Goal: Ask a question

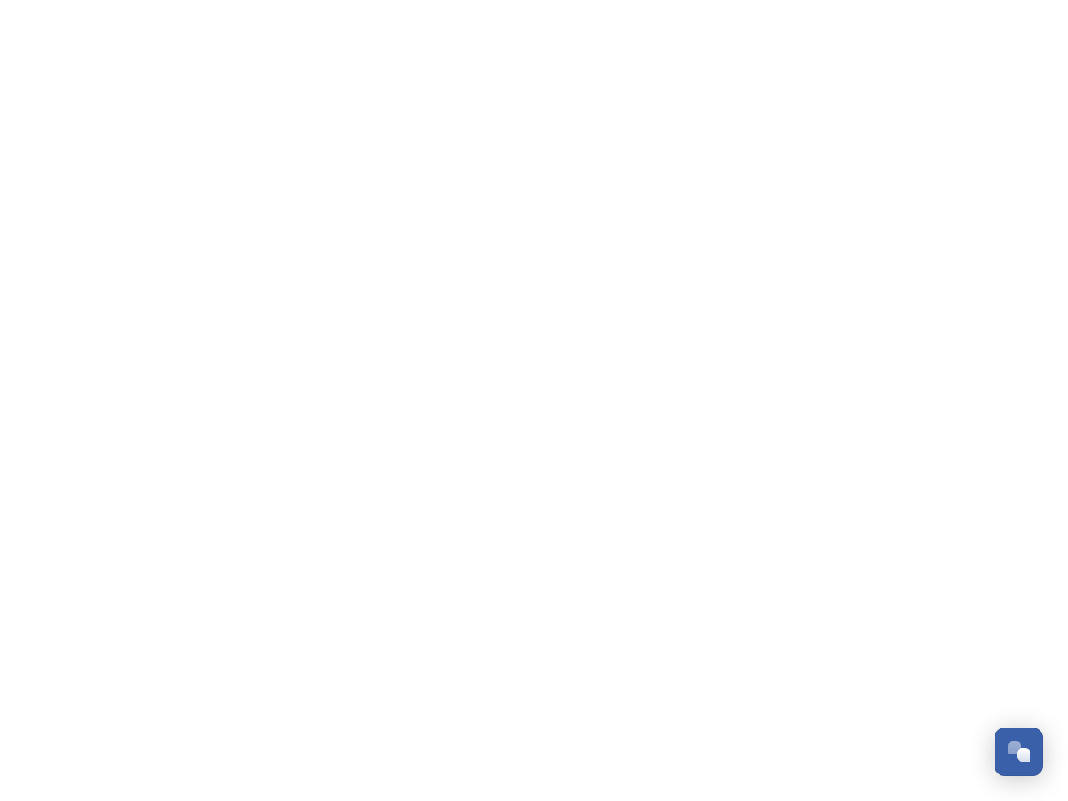
click at [1019, 752] on div "Open Chat" at bounding box center [1023, 755] width 13 height 13
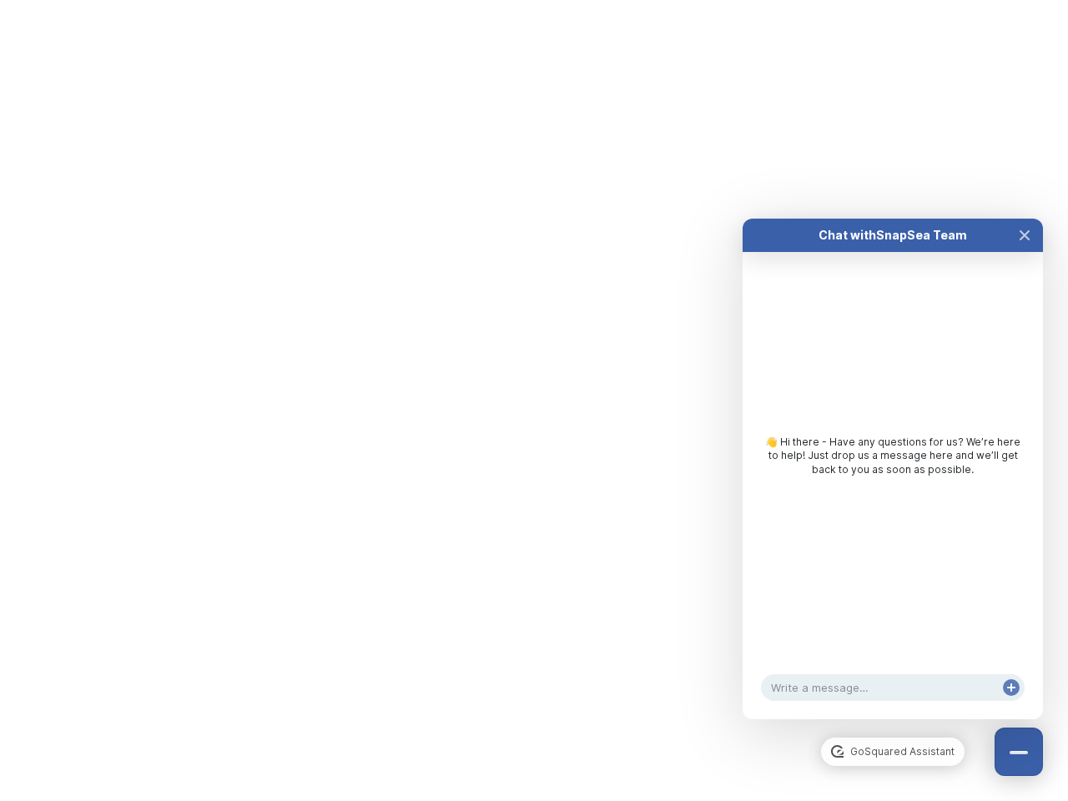
click at [1025, 566] on div "👋 Hi there - Have any questions for us? We’re here to help! Just drop us a mess…" at bounding box center [893, 460] width 300 height 416
click at [893, 0] on html "/p/collection/tempest/tourism-academy-2025 Dismiss GoSquared Assistant Chat wit…" at bounding box center [534, 0] width 1068 height 0
click at [893, 486] on div "👋 Hi there - Have any questions for us? We’re here to help! Just drop us a mess…" at bounding box center [893, 460] width 300 height 416
click at [1025, 252] on div "👋 Hi there - Have any questions for us? We’re here to help! Just drop us a mess…" at bounding box center [893, 460] width 300 height 416
click at [1011, 704] on div "Chat with SnapSea Team GoSquared Assistant 👋 Hi there - Have any questions for …" at bounding box center [893, 469] width 300 height 501
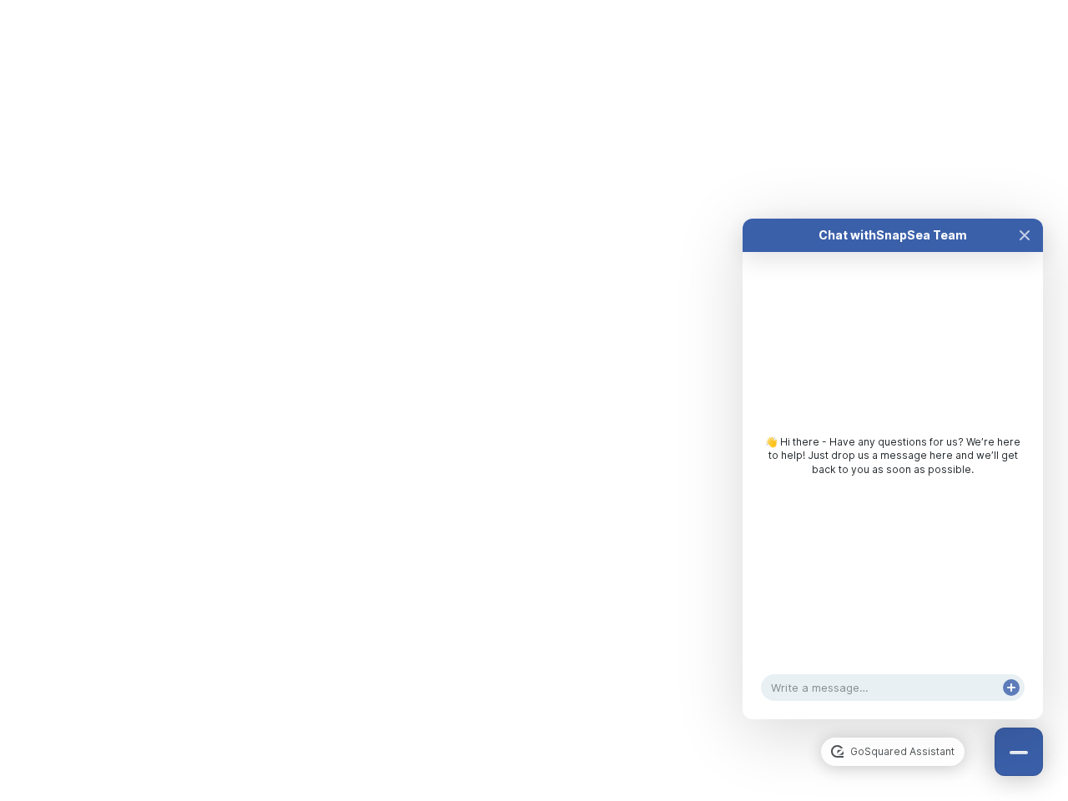
click at [1011, 704] on div "Chat with SnapSea Team GoSquared Assistant 👋 Hi there - Have any questions for …" at bounding box center [893, 469] width 300 height 501
click at [534, 0] on html "/p/collection/tempest/tourism-academy-2025 Dismiss GoSquared Assistant Chat wit…" at bounding box center [534, 0] width 1068 height 0
click at [522, 0] on html "/p/collection/tempest/tourism-academy-2025 Dismiss GoSquared Assistant Chat wit…" at bounding box center [534, 0] width 1068 height 0
